Goal: Information Seeking & Learning: Check status

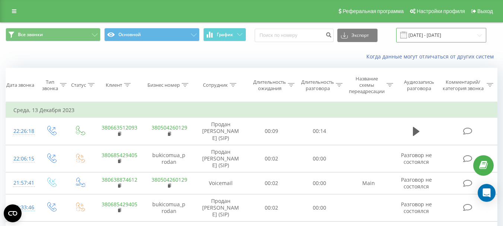
click at [478, 36] on input "[DATE] - [DATE]" at bounding box center [441, 35] width 90 height 15
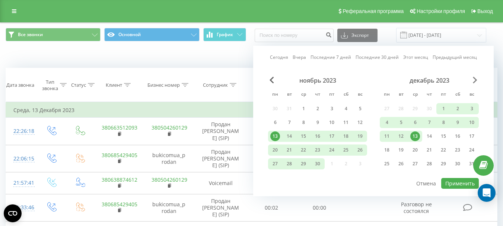
click at [475, 79] on span "Next Month" at bounding box center [474, 80] width 4 height 7
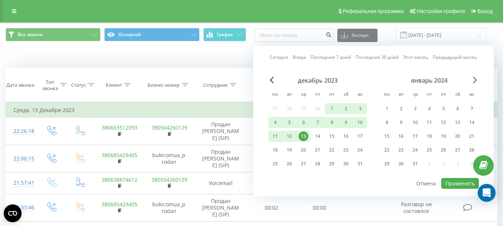
click at [475, 79] on span "Next Month" at bounding box center [474, 80] width 4 height 7
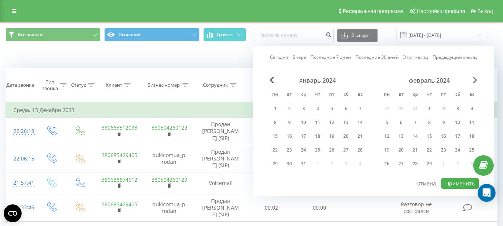
click at [475, 79] on span "Next Month" at bounding box center [474, 80] width 4 height 7
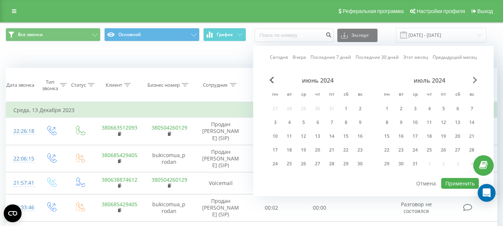
click at [475, 79] on span "Next Month" at bounding box center [474, 80] width 4 height 7
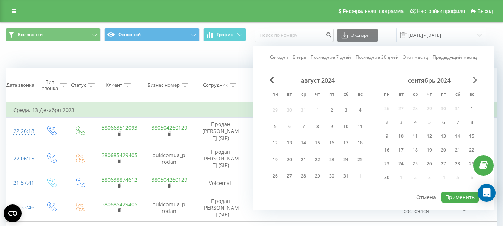
click at [475, 79] on span "Next Month" at bounding box center [474, 80] width 4 height 7
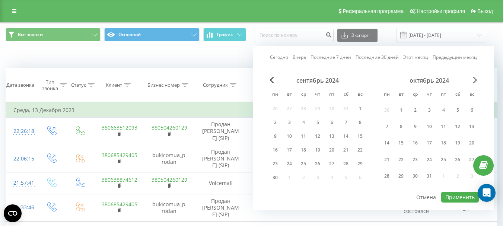
click at [475, 79] on span "Next Month" at bounding box center [474, 80] width 4 height 7
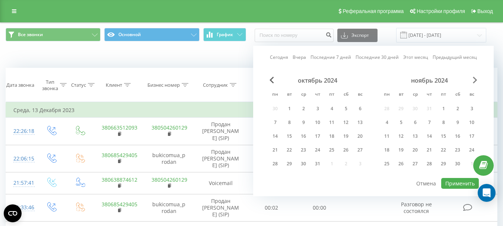
click at [475, 79] on span "Next Month" at bounding box center [474, 80] width 4 height 7
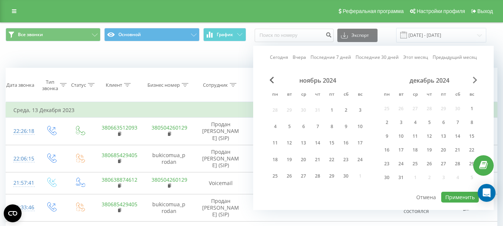
click at [475, 79] on span "Next Month" at bounding box center [474, 80] width 4 height 7
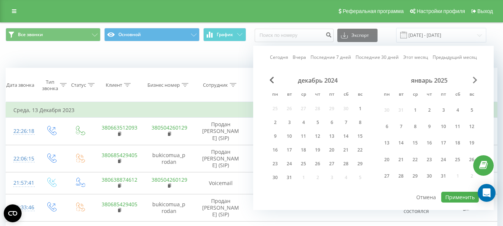
click at [475, 79] on span "Next Month" at bounding box center [474, 80] width 4 height 7
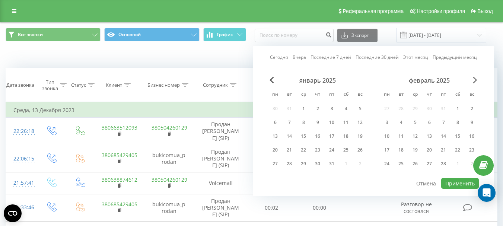
click at [475, 79] on span "Next Month" at bounding box center [474, 80] width 4 height 7
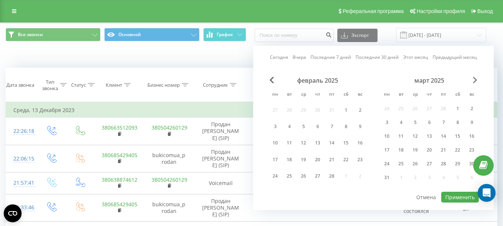
click at [475, 79] on span "Next Month" at bounding box center [474, 80] width 4 height 7
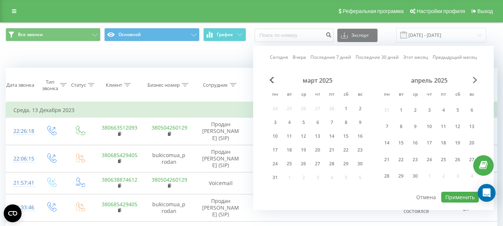
click at [475, 79] on span "Next Month" at bounding box center [474, 80] width 4 height 7
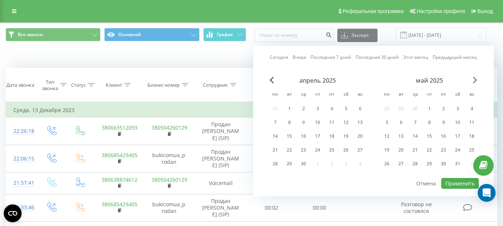
click at [475, 79] on span "Next Month" at bounding box center [474, 80] width 4 height 7
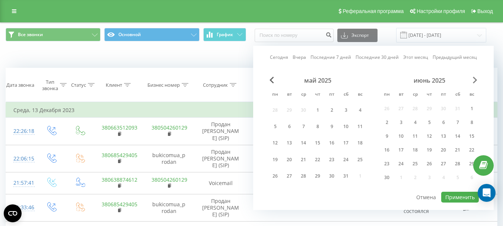
click at [475, 79] on span "Next Month" at bounding box center [474, 80] width 4 height 7
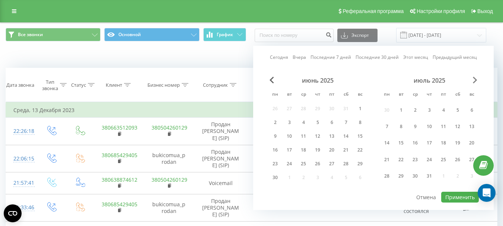
click at [475, 79] on span "Next Month" at bounding box center [474, 80] width 4 height 7
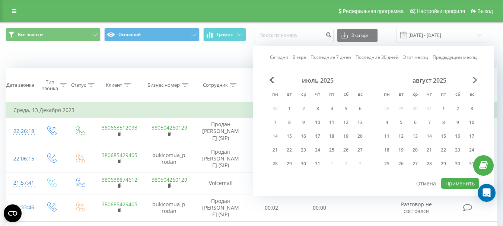
click at [475, 79] on span "Next Month" at bounding box center [474, 80] width 4 height 7
click at [272, 79] on span "Previous Month" at bounding box center [271, 80] width 4 height 7
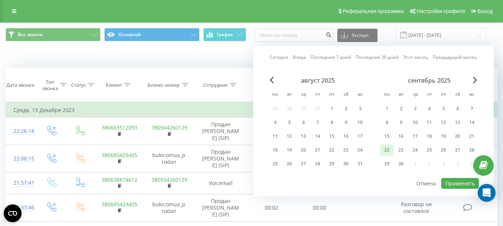
click at [387, 148] on div "22" at bounding box center [387, 150] width 10 height 10
click at [400, 149] on div "23" at bounding box center [401, 150] width 10 height 10
click at [462, 183] on button "Применить" at bounding box center [460, 183] width 38 height 11
type input "[DATE] - [DATE]"
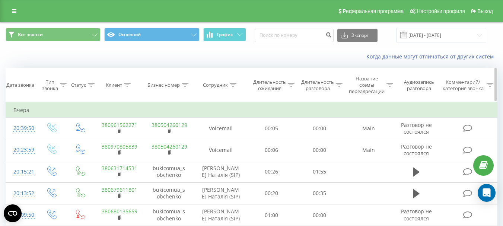
click at [128, 84] on icon at bounding box center [127, 85] width 7 height 4
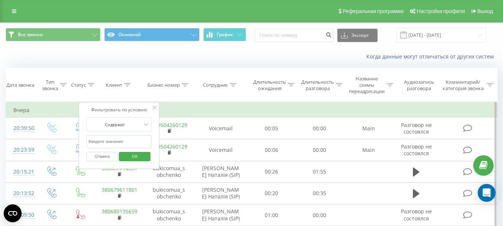
click at [96, 141] on input "text" at bounding box center [118, 141] width 65 height 13
paste input "[PHONE_NUMBER]"
type input "380937534292"
click at [143, 157] on span "OK" at bounding box center [134, 156] width 21 height 12
